Goal: Communication & Community: Answer question/provide support

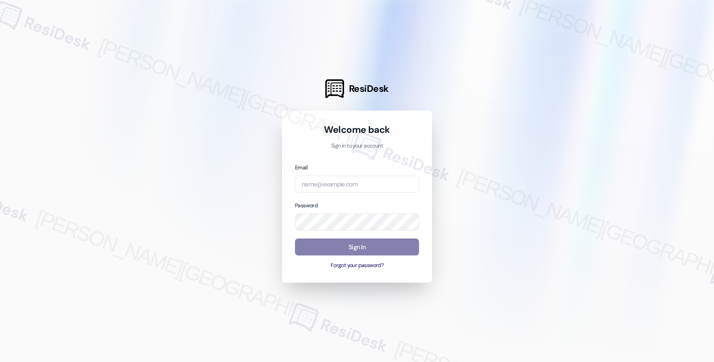
click at [329, 193] on div "Email Password Sign In Forgot your password?" at bounding box center [357, 216] width 124 height 107
click at [327, 182] on input "email" at bounding box center [357, 184] width 124 height 17
click at [0, 362] on com-1password-button at bounding box center [0, 362] width 0 height 0
type input "automated-surveys-balfour_beatty_communities-fides.[PERSON_NAME]@balfour_beatty…"
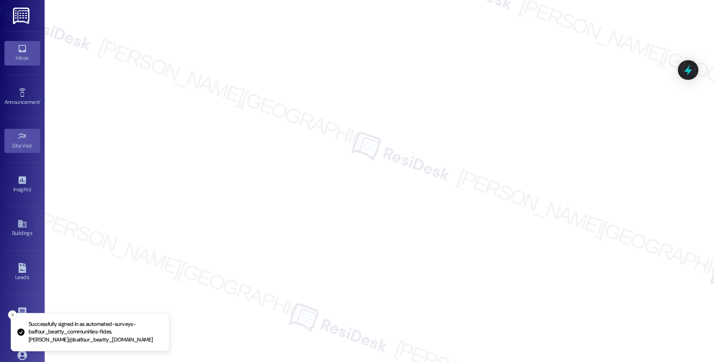
click at [21, 55] on div "Inbox" at bounding box center [22, 58] width 45 height 9
